Goal: Information Seeking & Learning: Learn about a topic

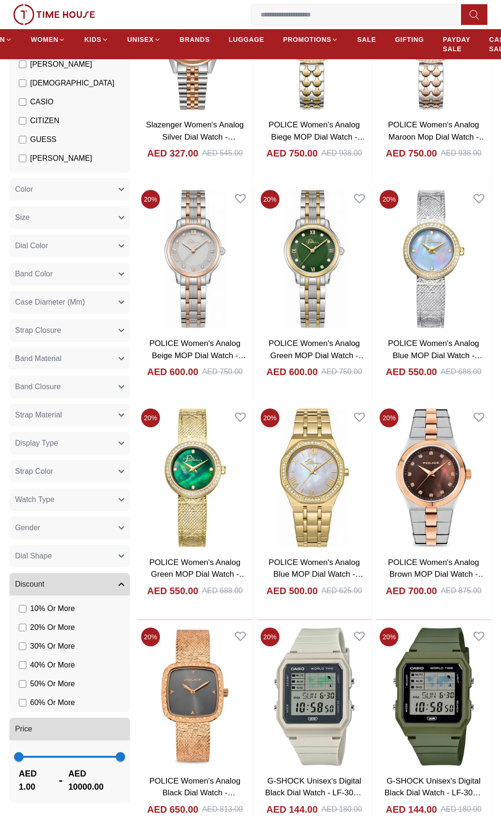
click at [108, 488] on button "Watch Type" at bounding box center [69, 499] width 120 height 23
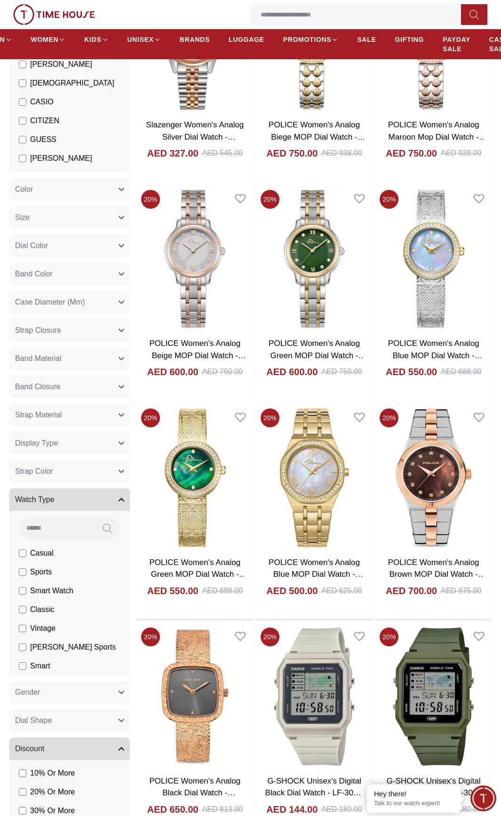
click at [108, 488] on button "Watch Type" at bounding box center [69, 499] width 120 height 23
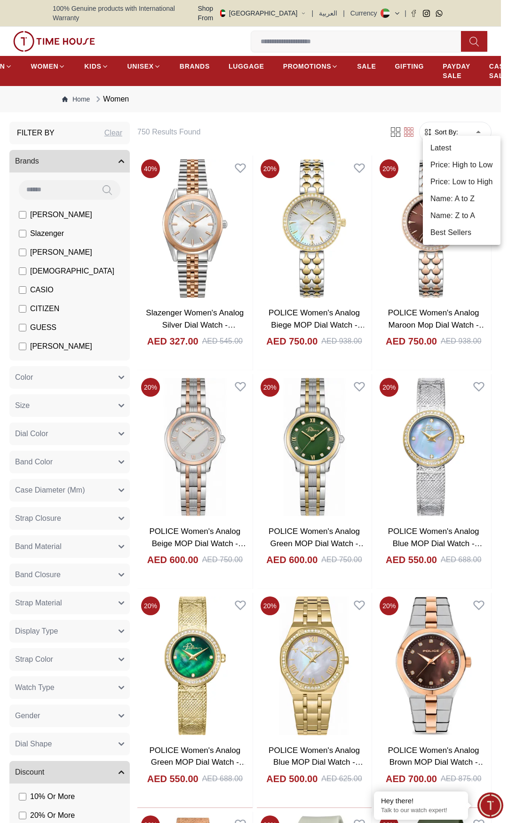
click at [460, 175] on li "Price: Low to High" at bounding box center [462, 181] width 78 height 17
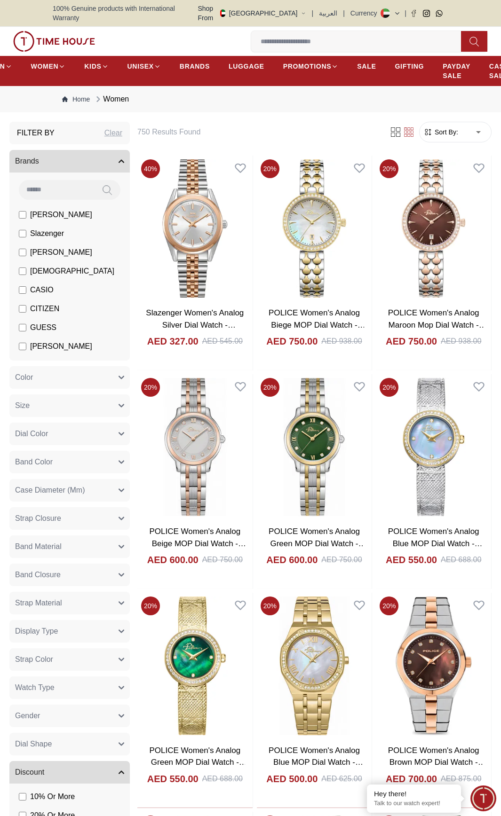
type input "*"
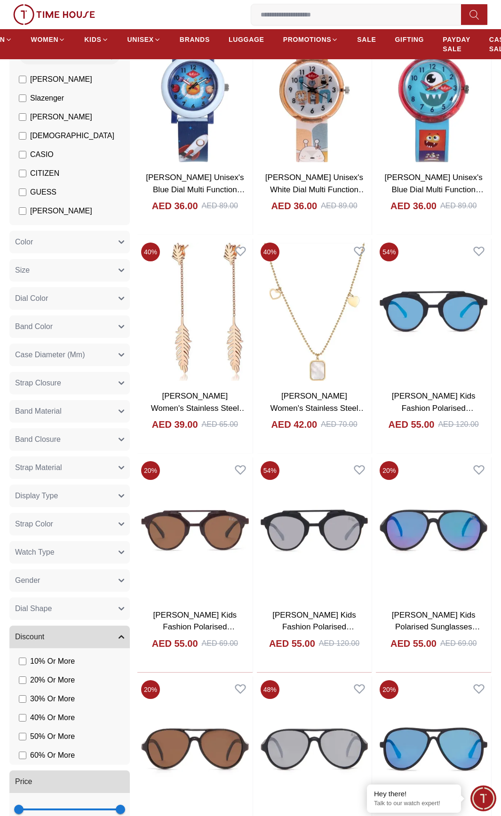
scroll to position [141, 0]
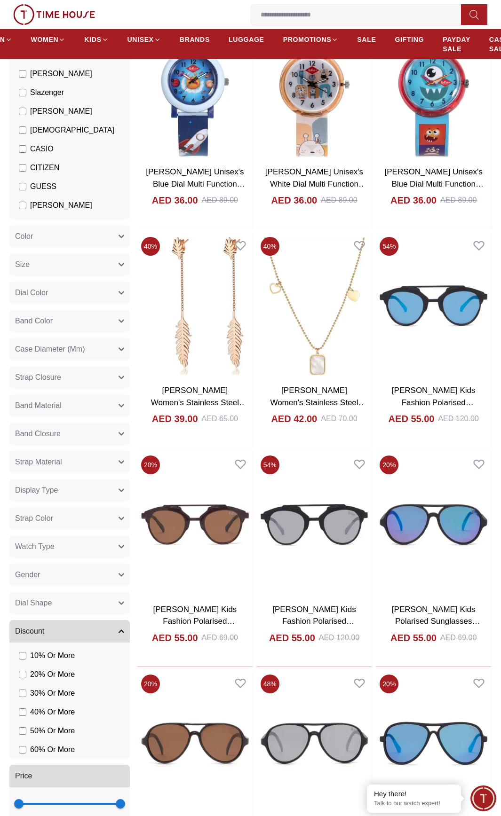
click at [115, 423] on button "Band Closure" at bounding box center [69, 434] width 120 height 23
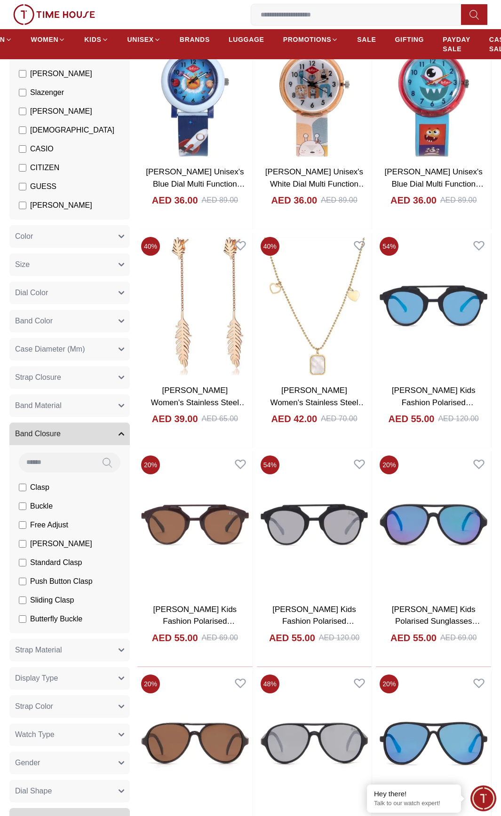
click at [115, 423] on button "Band Closure" at bounding box center [69, 434] width 120 height 23
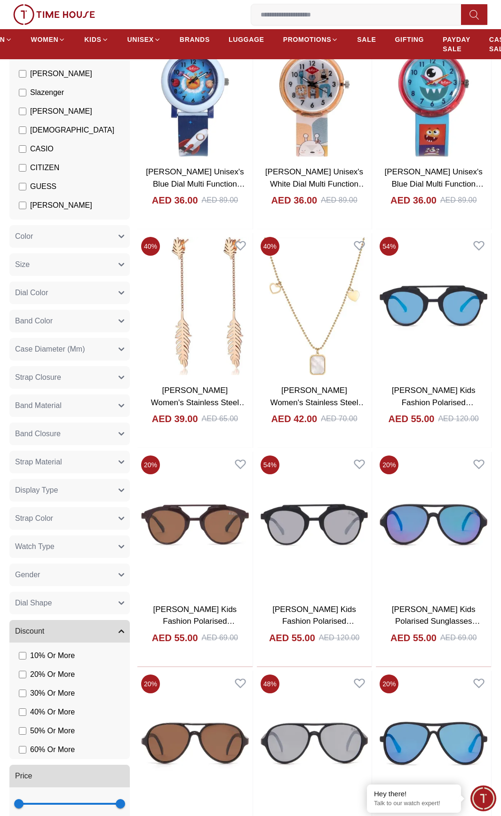
click at [114, 394] on button "Band Material" at bounding box center [69, 405] width 120 height 23
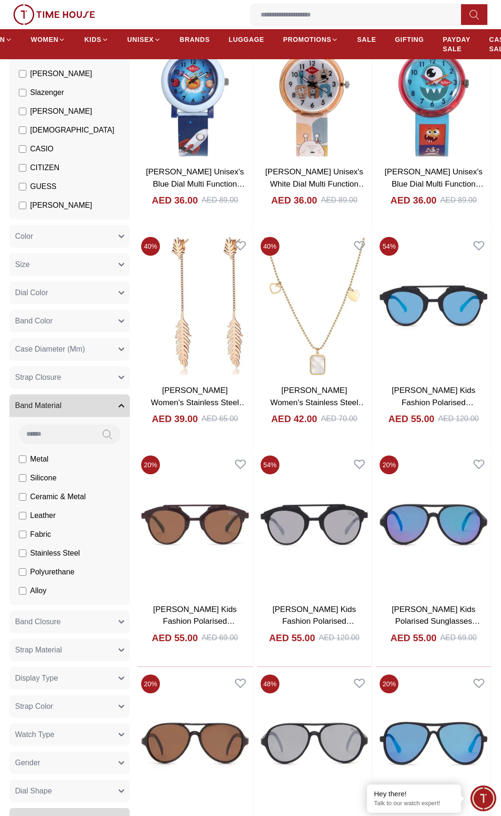
click at [114, 394] on button "Band Material" at bounding box center [69, 405] width 120 height 23
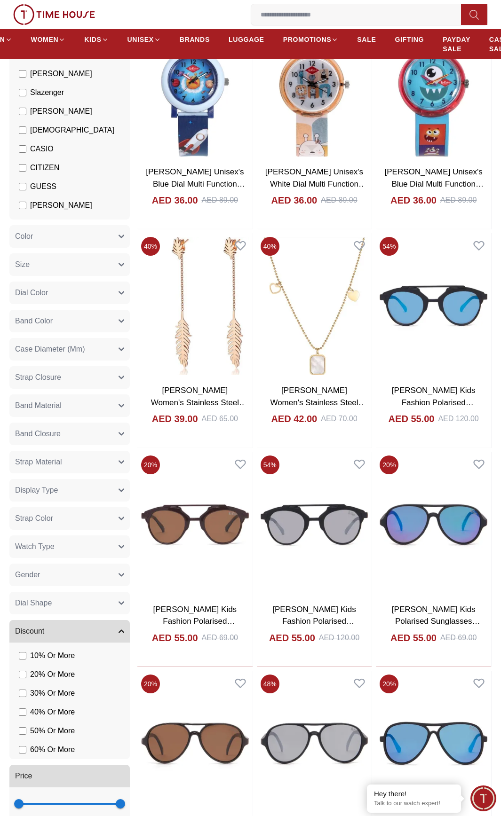
click at [63, 565] on button "Gender" at bounding box center [69, 575] width 120 height 23
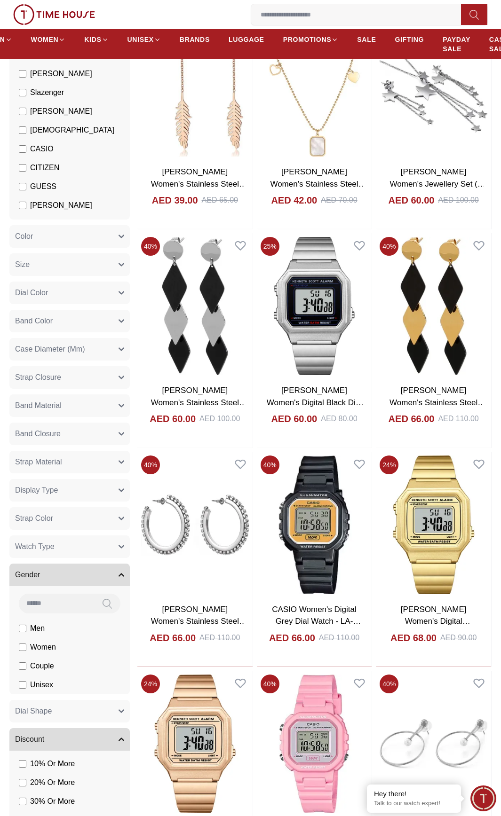
click at [108, 310] on button "Band Color" at bounding box center [69, 321] width 120 height 23
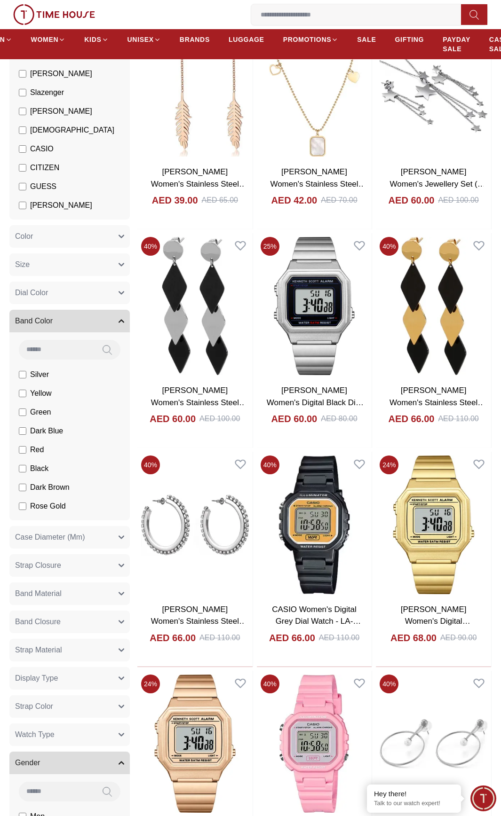
click at [108, 310] on button "Band Color" at bounding box center [69, 321] width 120 height 23
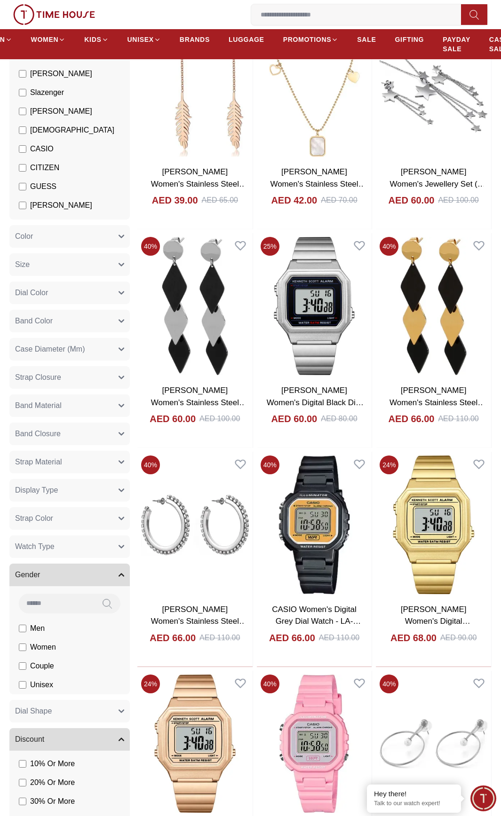
click at [110, 282] on button "Dial Color" at bounding box center [69, 293] width 120 height 23
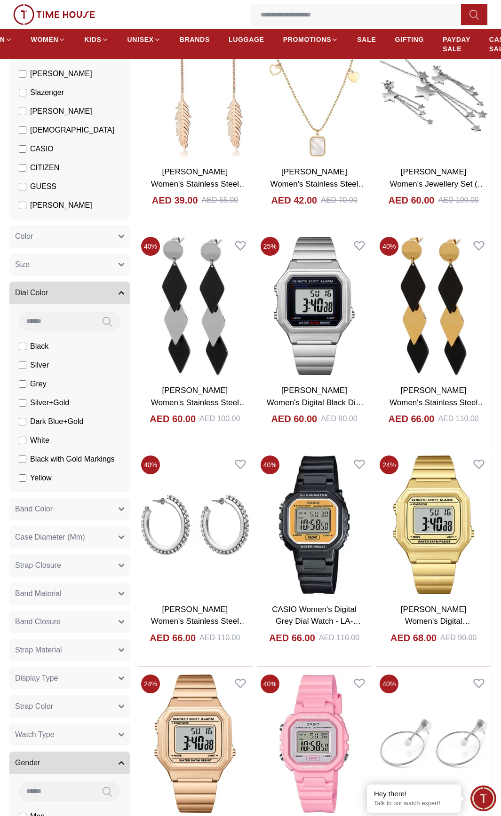
click at [110, 282] on button "Dial Color" at bounding box center [69, 293] width 120 height 23
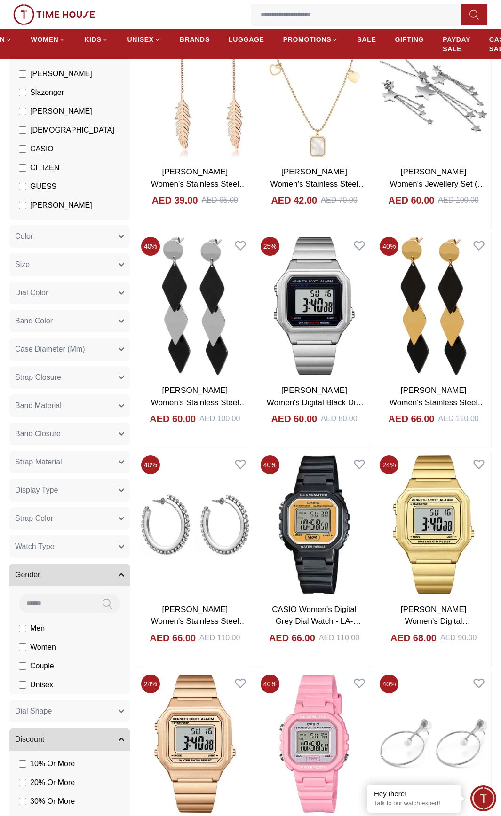
click at [109, 256] on button "Size" at bounding box center [69, 264] width 120 height 23
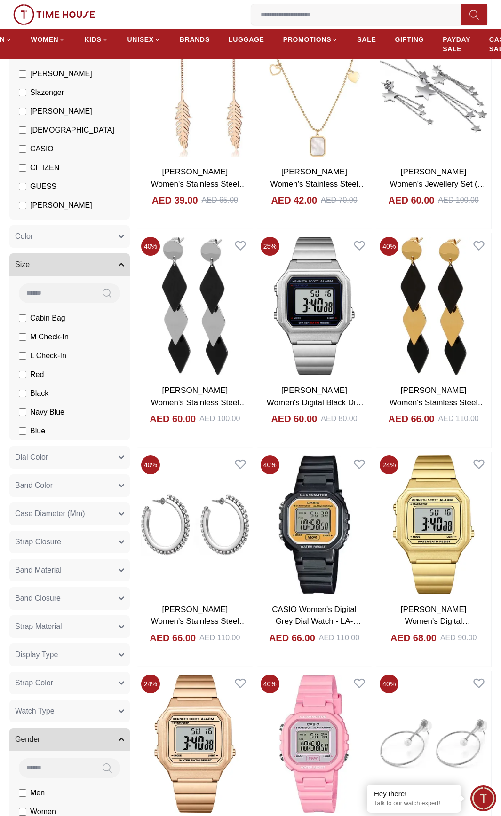
click at [109, 256] on button "Size" at bounding box center [69, 264] width 120 height 23
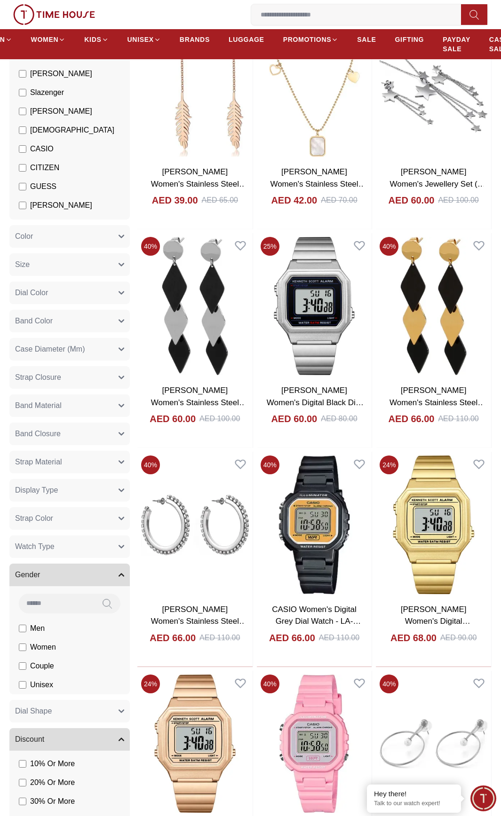
click at [102, 225] on button "Color" at bounding box center [69, 236] width 120 height 23
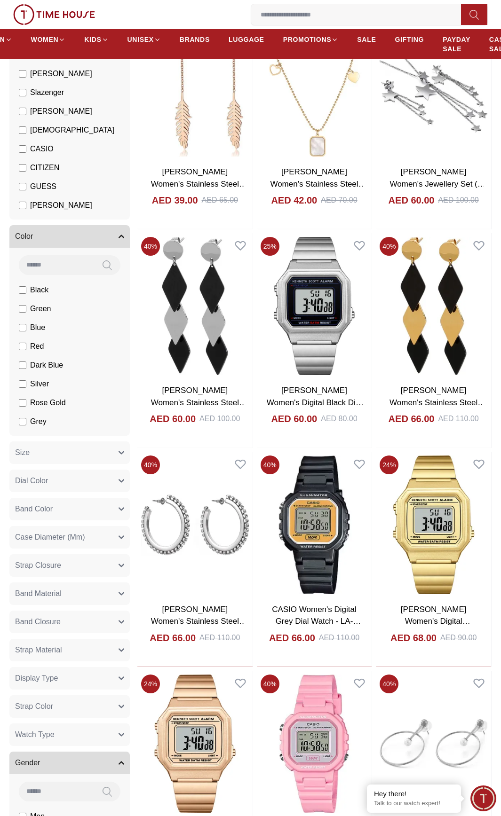
click at [102, 225] on button "Color" at bounding box center [69, 236] width 120 height 23
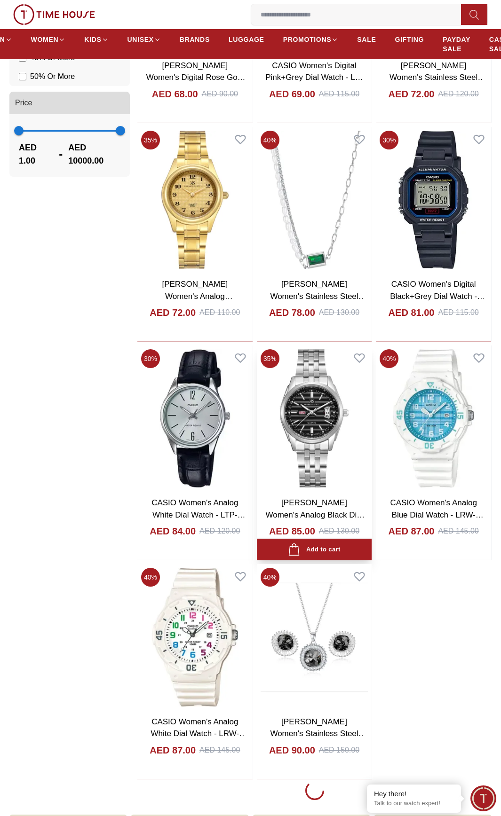
scroll to position [987, 0]
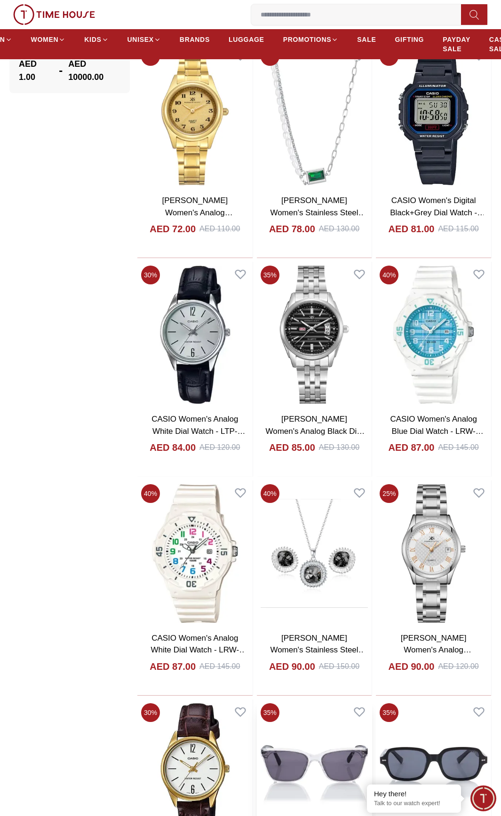
scroll to position [1128, 0]
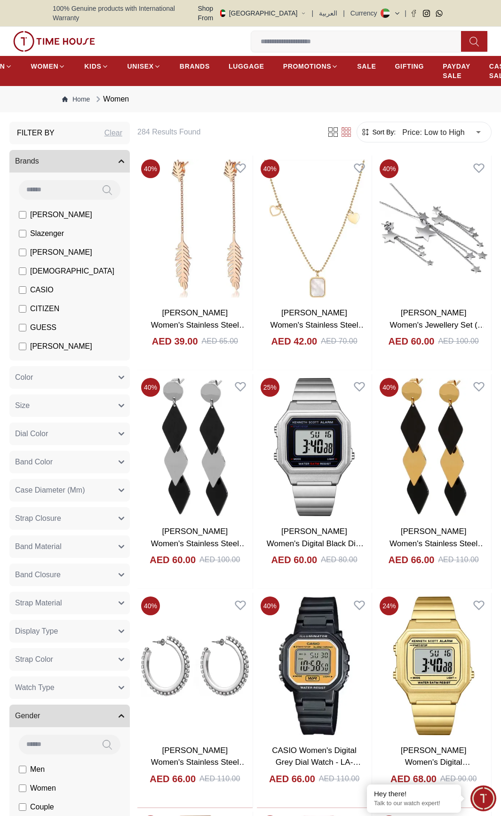
click at [111, 626] on button "Display Type" at bounding box center [69, 631] width 120 height 23
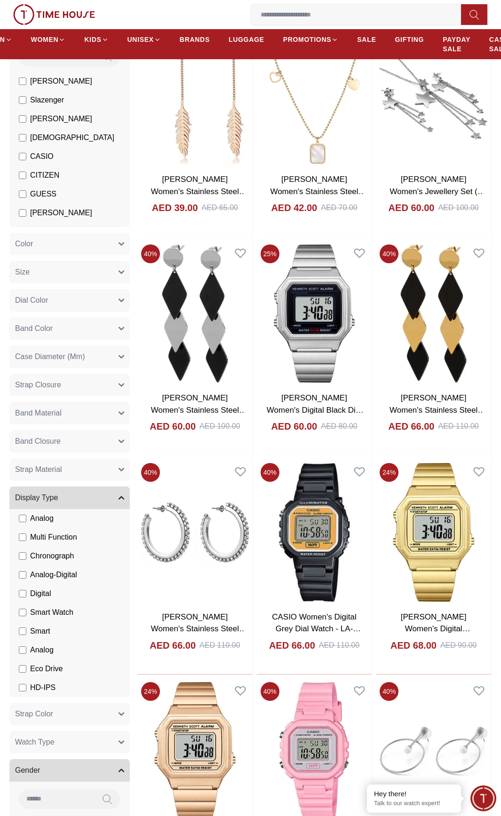
scroll to position [141, 0]
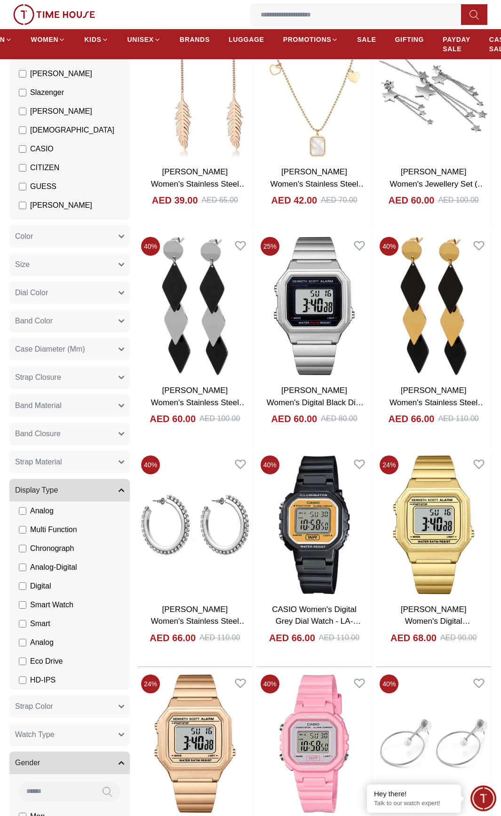
click at [118, 479] on button "Display Type" at bounding box center [69, 490] width 120 height 23
